Goal: Use online tool/utility: Utilize a website feature to perform a specific function

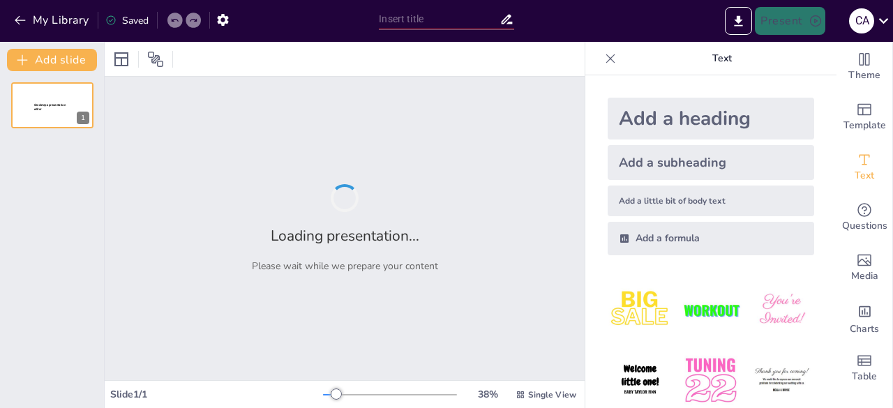
type input "Reunión informativa Agrupación Inclumaule"
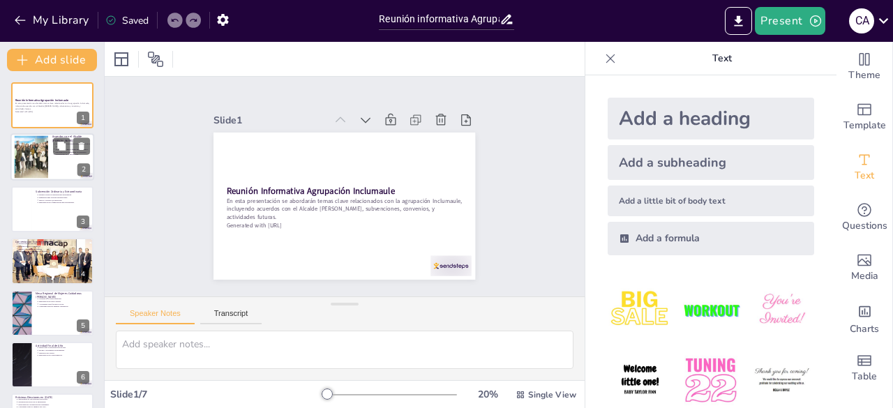
click at [54, 159] on div at bounding box center [52, 157] width 84 height 47
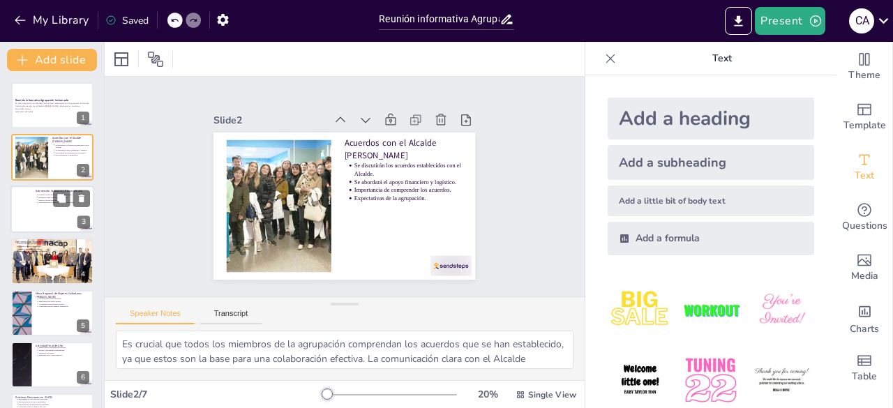
click at [43, 205] on div at bounding box center [52, 209] width 84 height 47
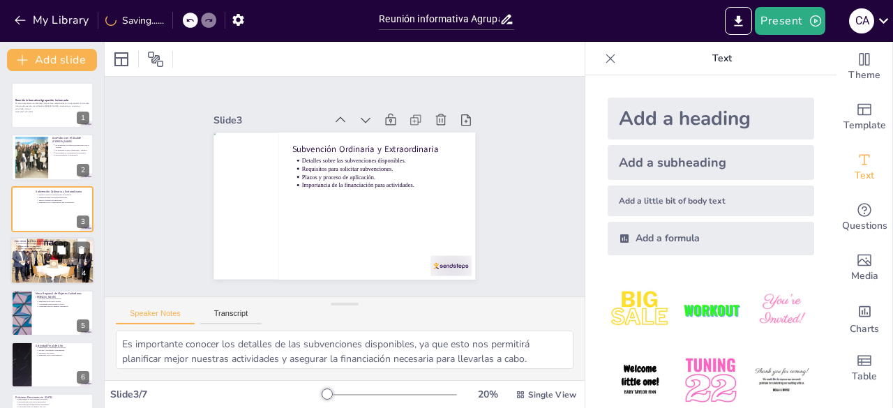
click at [57, 255] on icon at bounding box center [62, 251] width 10 height 10
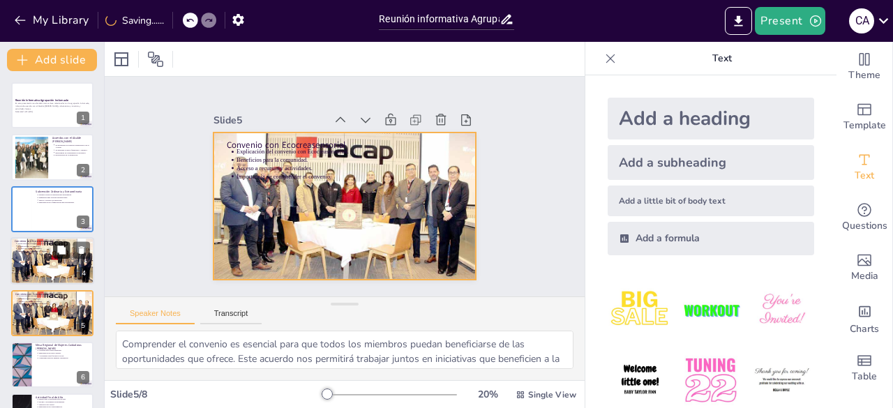
scroll to position [73, 0]
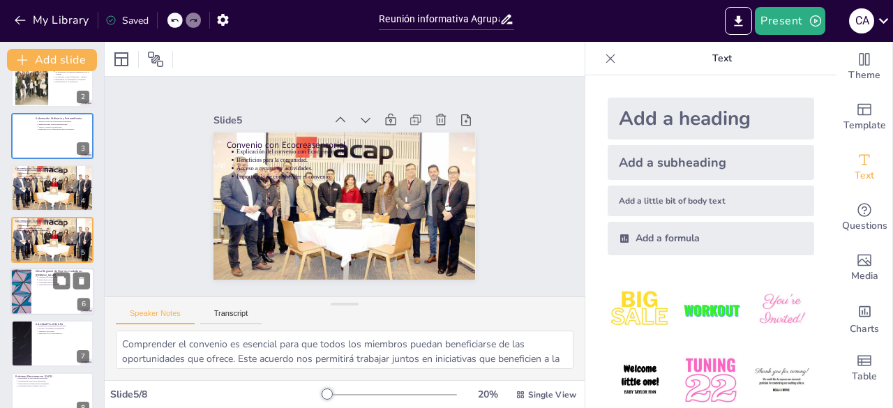
click at [57, 290] on div at bounding box center [52, 291] width 84 height 47
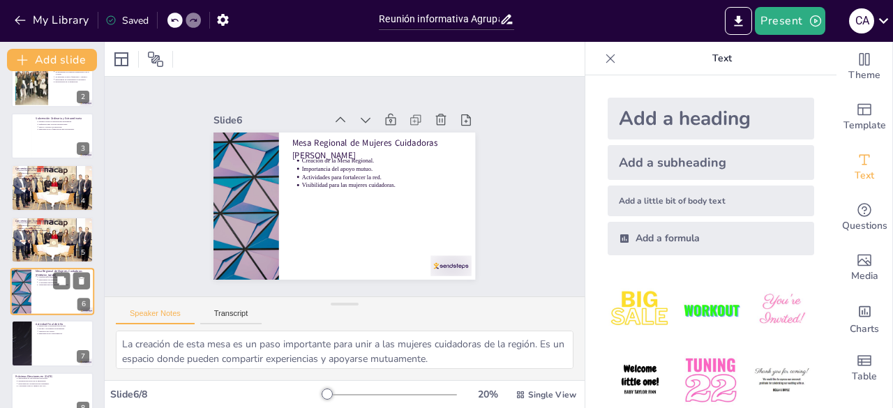
scroll to position [95, 0]
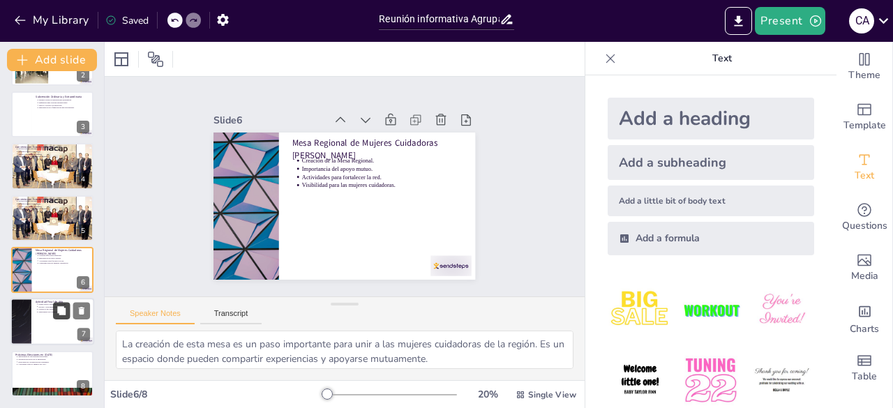
click at [56, 317] on button at bounding box center [61, 311] width 17 height 17
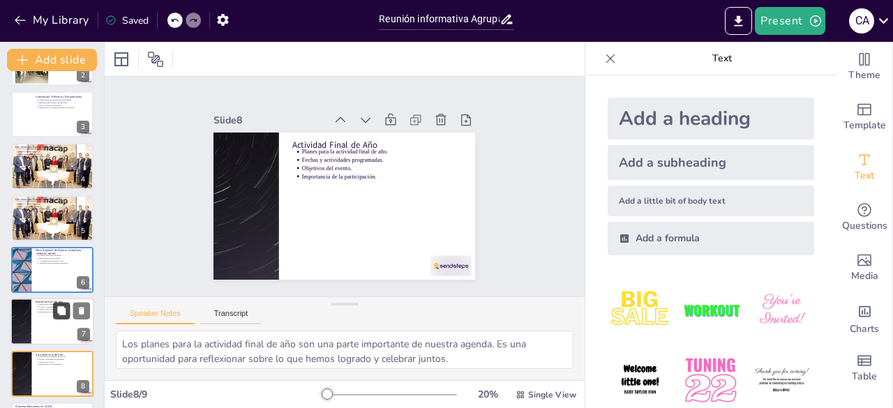
scroll to position [147, 0]
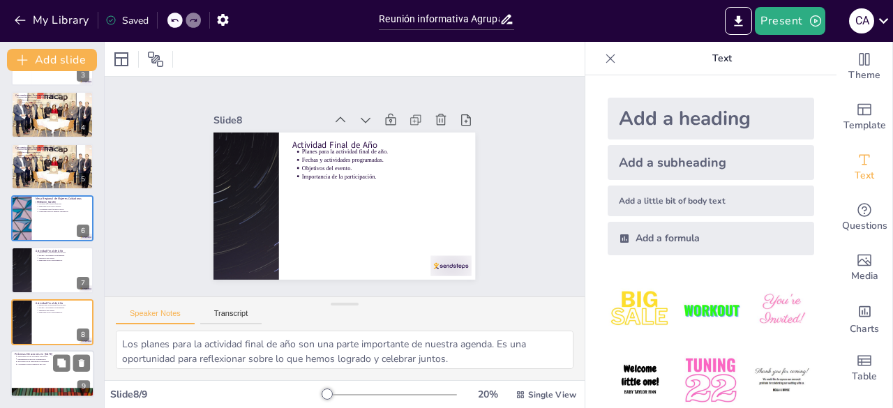
click at [47, 361] on p "Relevancia de la participación ciudadana." at bounding box center [53, 362] width 73 height 3
type textarea "Las próximas elecciones son un momento crucial para que todos los miembros de l…"
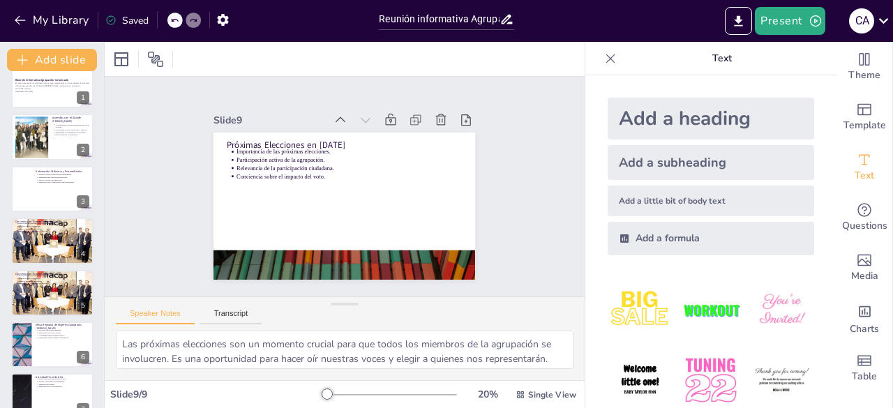
scroll to position [0, 0]
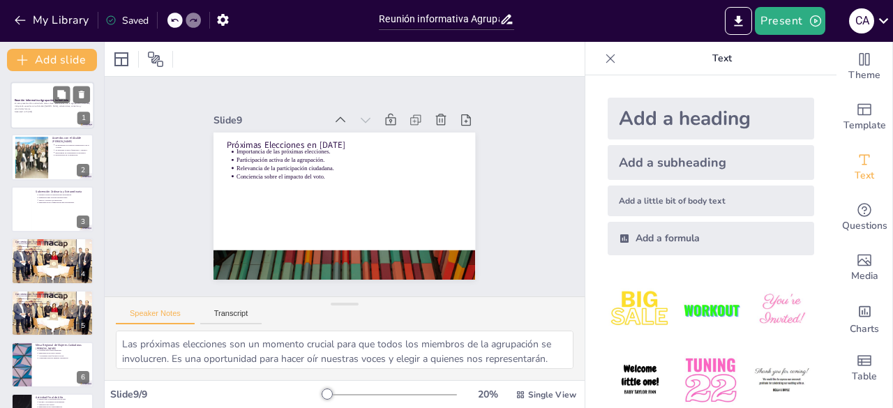
click at [47, 111] on p "Generated with [URL]" at bounding box center [52, 111] width 75 height 3
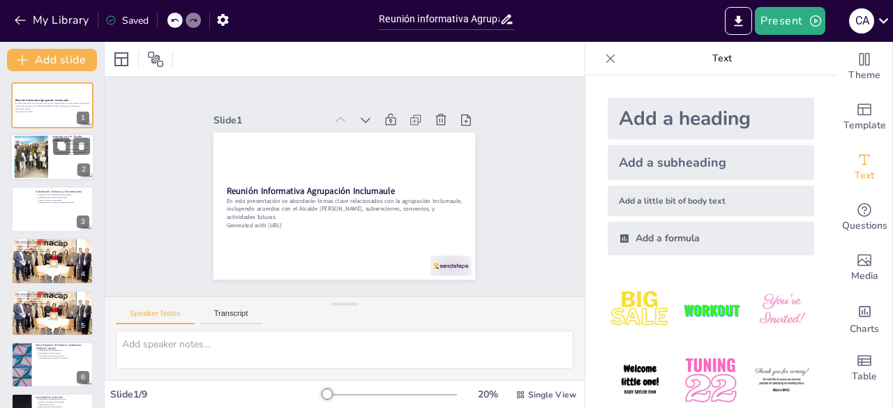
click at [43, 156] on div at bounding box center [31, 157] width 88 height 43
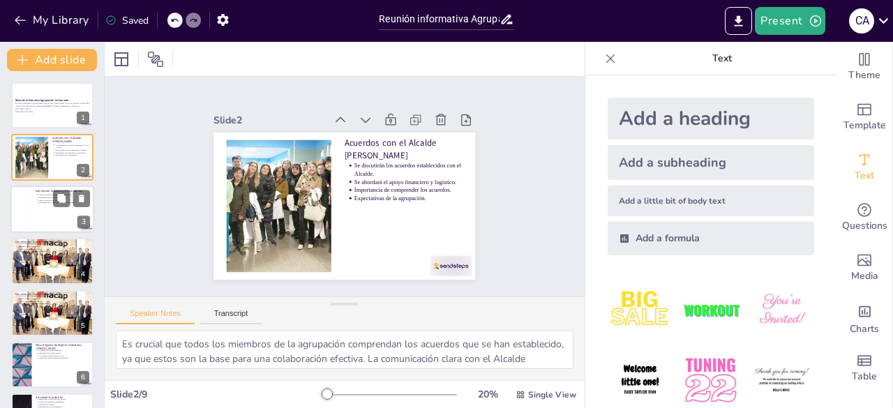
click at [54, 211] on div at bounding box center [52, 209] width 84 height 47
type textarea "Es importante conocer los detalles de las subvenciones disponibles, ya que esto…"
